Goal: Check status: Check status

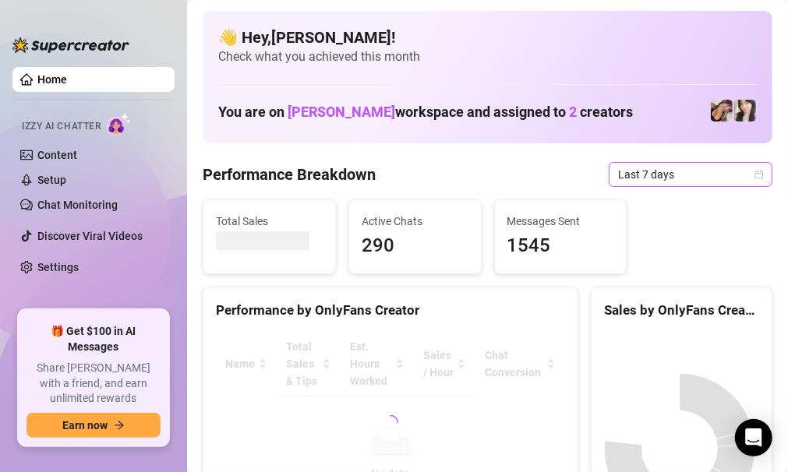
click at [699, 168] on span "Last 7 days" at bounding box center [690, 174] width 145 height 23
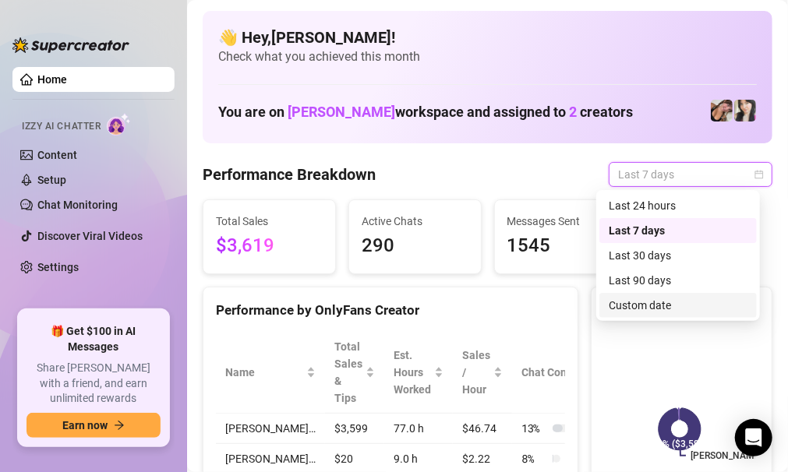
click at [657, 298] on div "Custom date" at bounding box center [678, 305] width 139 height 17
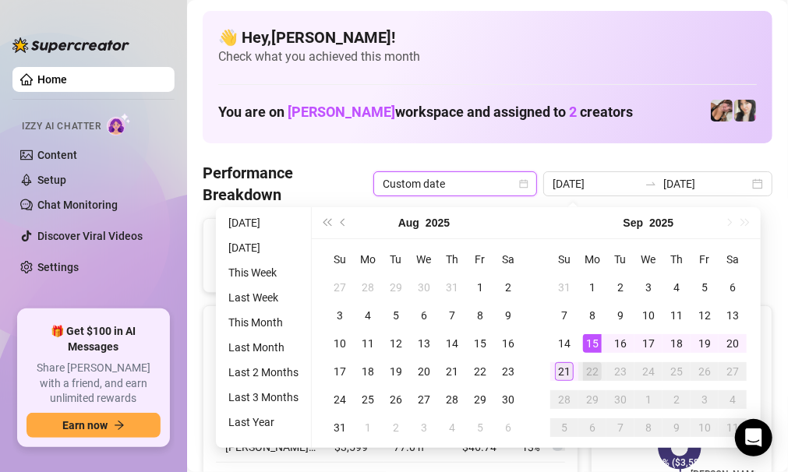
type input "[DATE]"
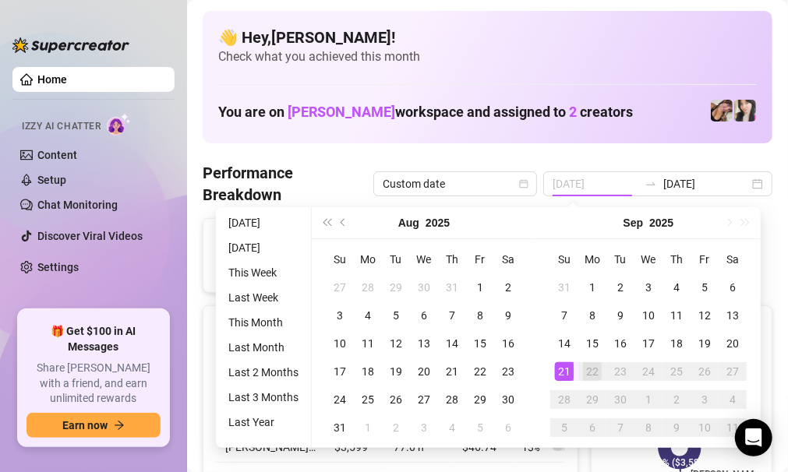
click at [570, 376] on div "21" at bounding box center [564, 372] width 19 height 19
click at [570, 376] on div "Performance by OnlyFans Creator Name Total Sales & Tips Est. Hours Worked Sales…" at bounding box center [391, 433] width 376 height 254
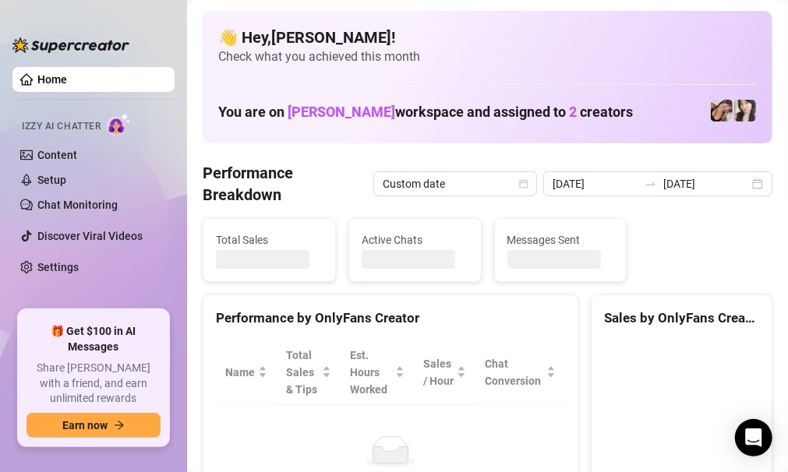
type input "[DATE]"
